Goal: Obtain resource: Download file/media

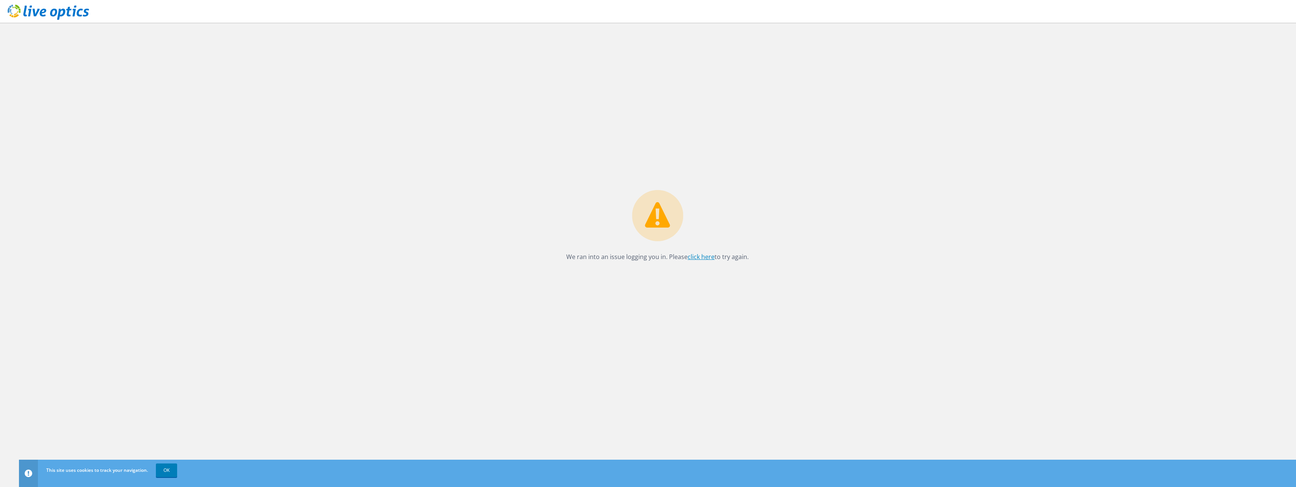
click at [703, 259] on link "click here" at bounding box center [701, 257] width 27 height 8
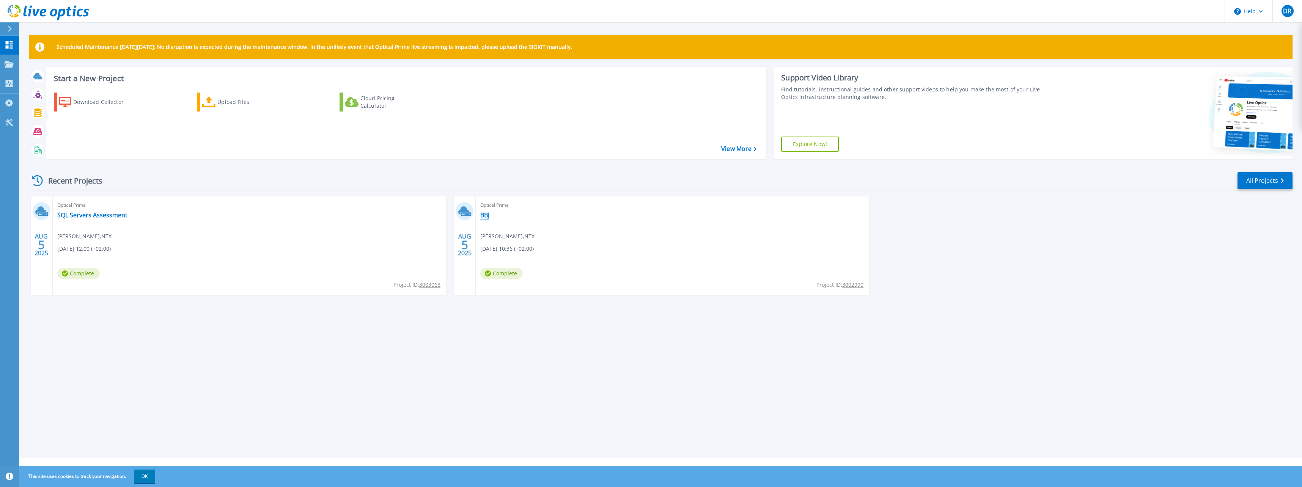
click at [487, 217] on link "BBJ" at bounding box center [484, 215] width 9 height 8
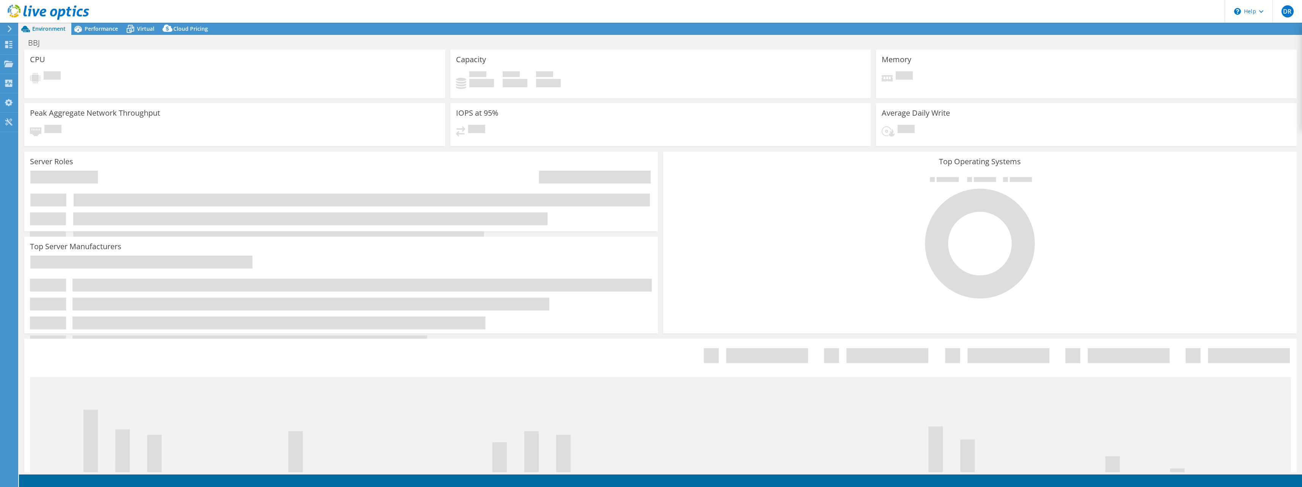
select select "EULondon"
select select "EUR"
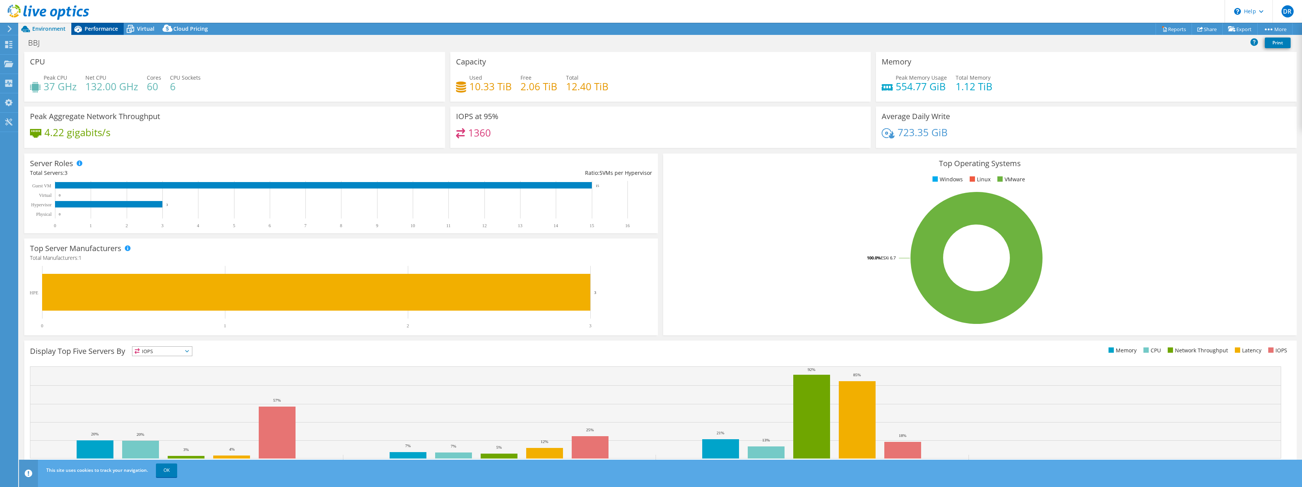
click at [102, 31] on span "Performance" at bounding box center [101, 28] width 33 height 7
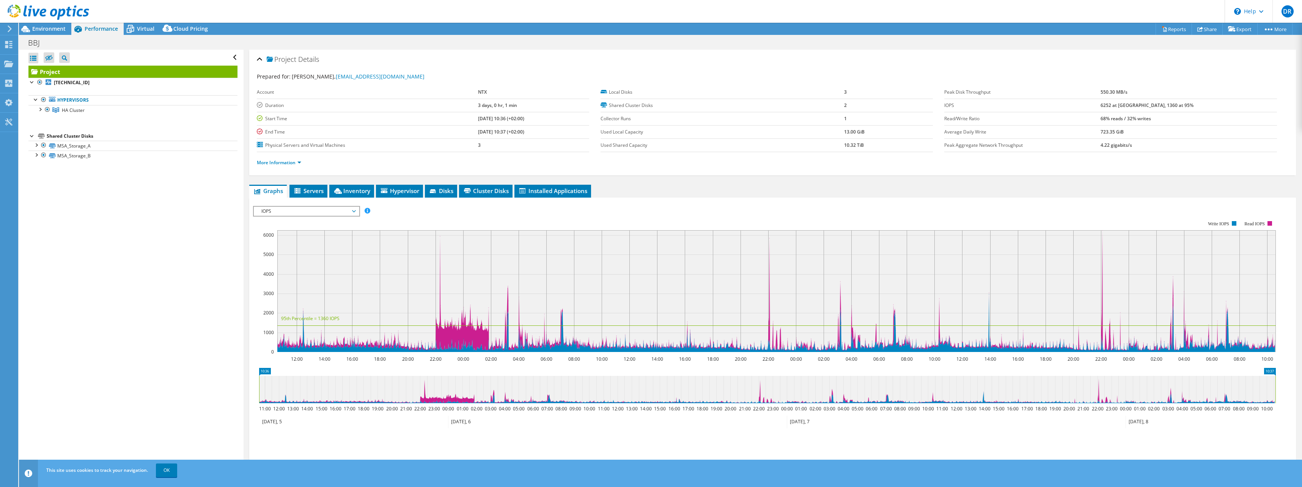
click at [302, 181] on div "Project Details Prepared for: Dieter Rotthier, dieter.Rotthier@ntx.be Account N…" at bounding box center [773, 284] width 1058 height 468
click at [303, 187] on span "Servers" at bounding box center [308, 191] width 30 height 8
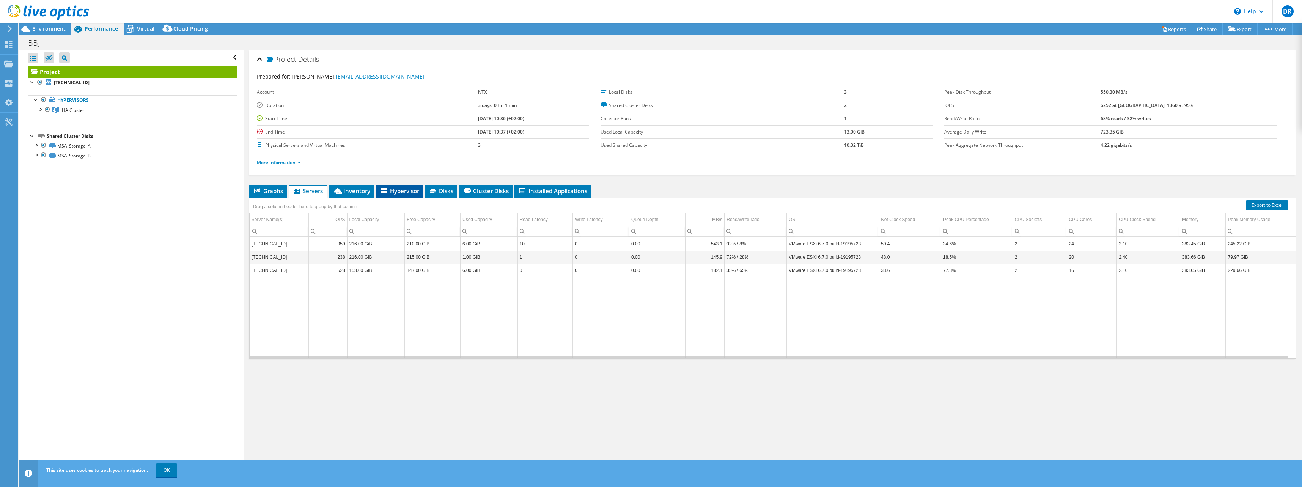
click at [399, 193] on span "Hypervisor" at bounding box center [399, 191] width 39 height 8
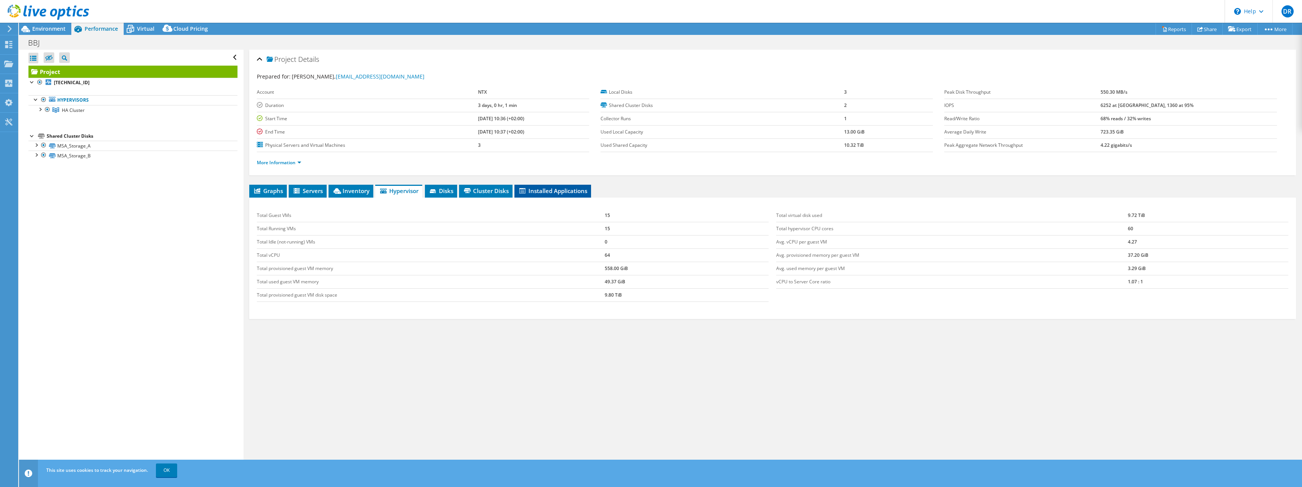
click at [537, 191] on span "Installed Applications" at bounding box center [552, 191] width 69 height 8
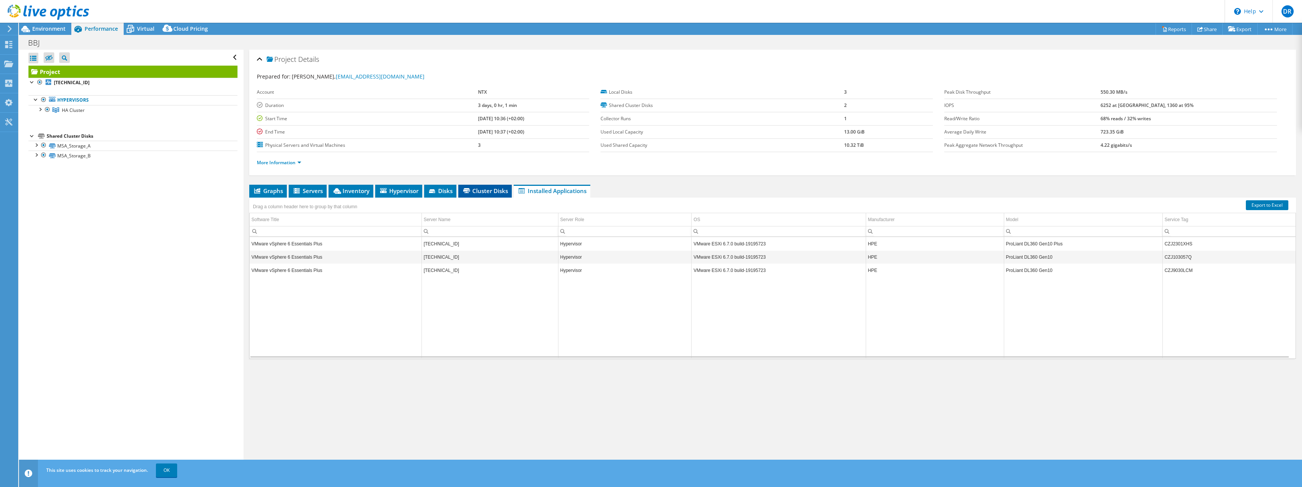
click at [495, 195] on li "Cluster Disks" at bounding box center [484, 191] width 53 height 13
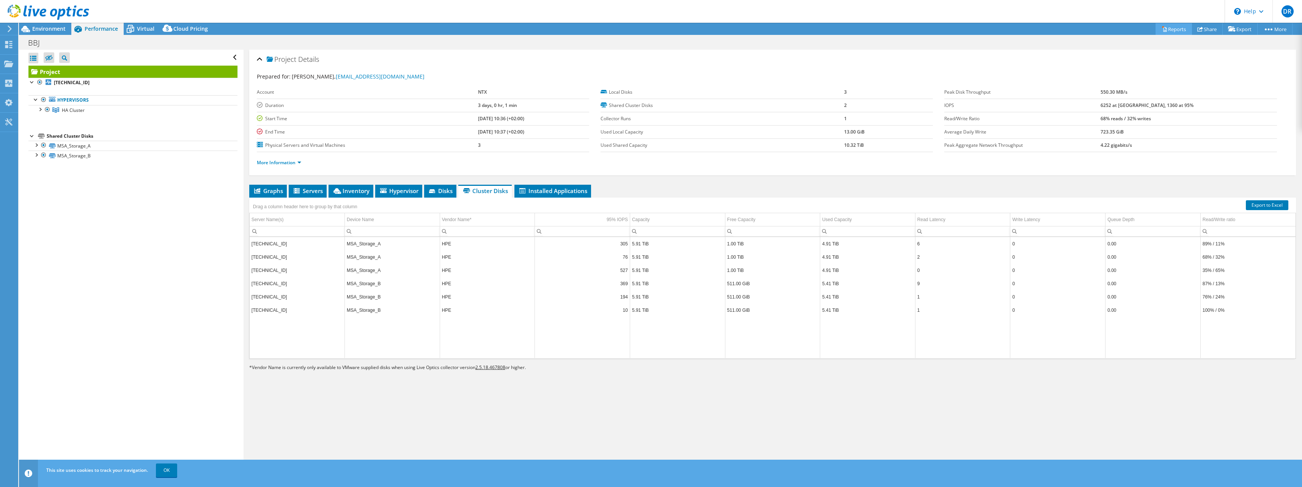
click at [1174, 30] on link "Reports" at bounding box center [1173, 29] width 36 height 12
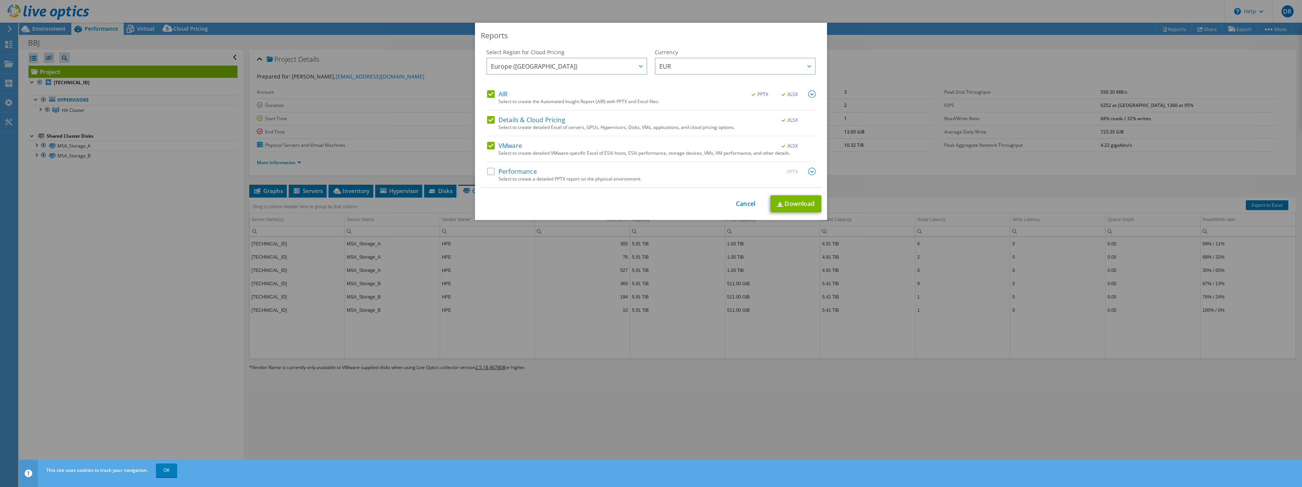
click at [493, 174] on label "Performance" at bounding box center [512, 172] width 50 height 8
click at [0, 0] on input "Performance" at bounding box center [0, 0] width 0 height 0
click at [536, 63] on span "Europe (London)" at bounding box center [569, 66] width 156 height 16
click at [553, 63] on span "Europe (London)" at bounding box center [569, 66] width 156 height 16
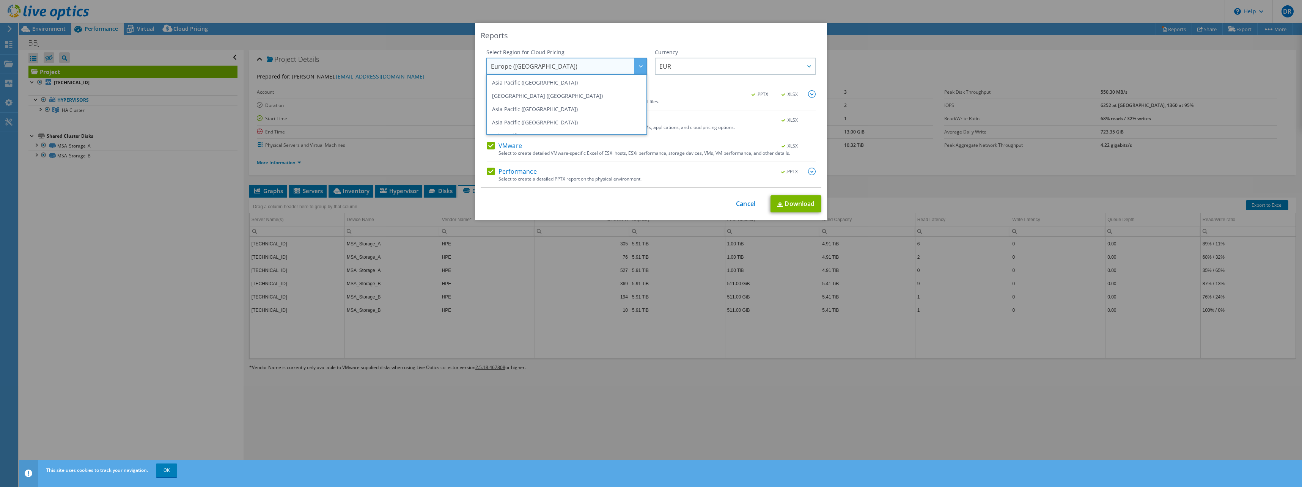
click at [642, 93] on ul "Asia Pacific (Hong Kong) Asia Pacific (Mumbai) Asia Pacific (Seoul) Asia Pacifi…" at bounding box center [566, 104] width 161 height 61
click at [542, 94] on li "Europe (Frankfurt)" at bounding box center [566, 91] width 157 height 13
click at [686, 66] on span "EUR" at bounding box center [737, 66] width 156 height 16
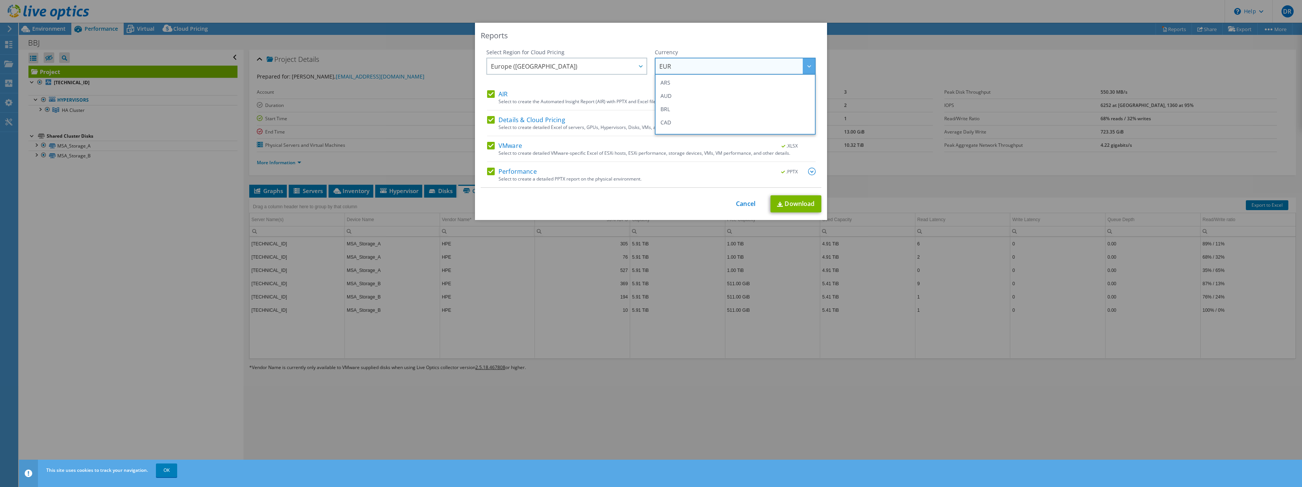
click at [686, 66] on span "EUR" at bounding box center [737, 66] width 156 height 16
click at [785, 200] on link "Download" at bounding box center [795, 203] width 51 height 17
click at [1078, 24] on div "Reports Select Region for Cloud Pricing Asia Pacific (Hong Kong) Asia Pacific (…" at bounding box center [651, 244] width 1302 height 442
